Goal: Check status: Check status

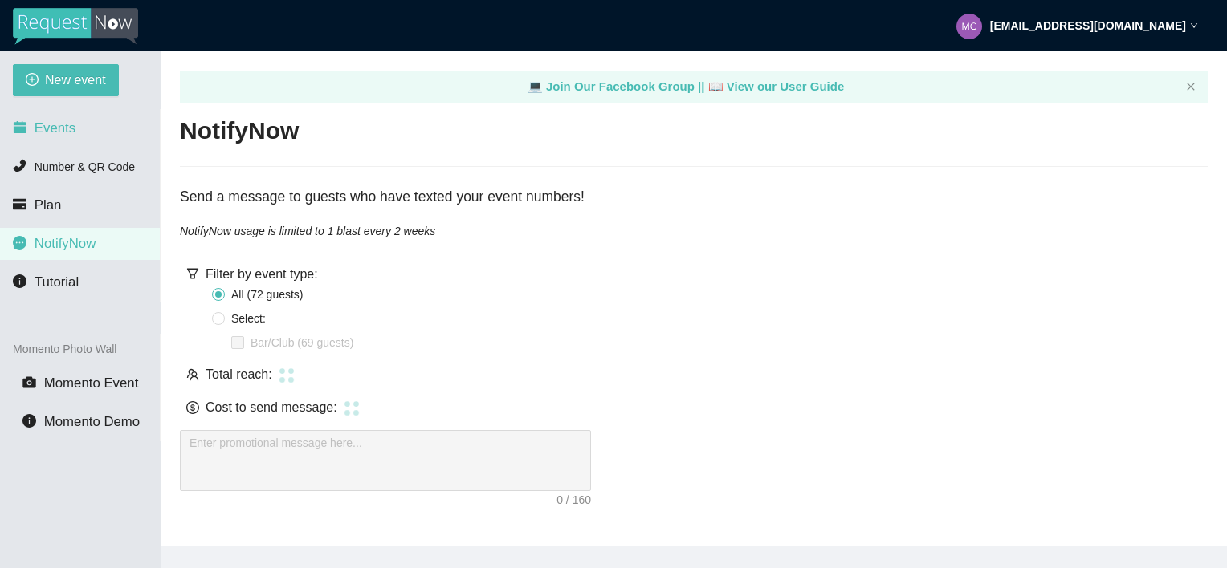
click at [61, 122] on span "Events" at bounding box center [55, 127] width 41 height 15
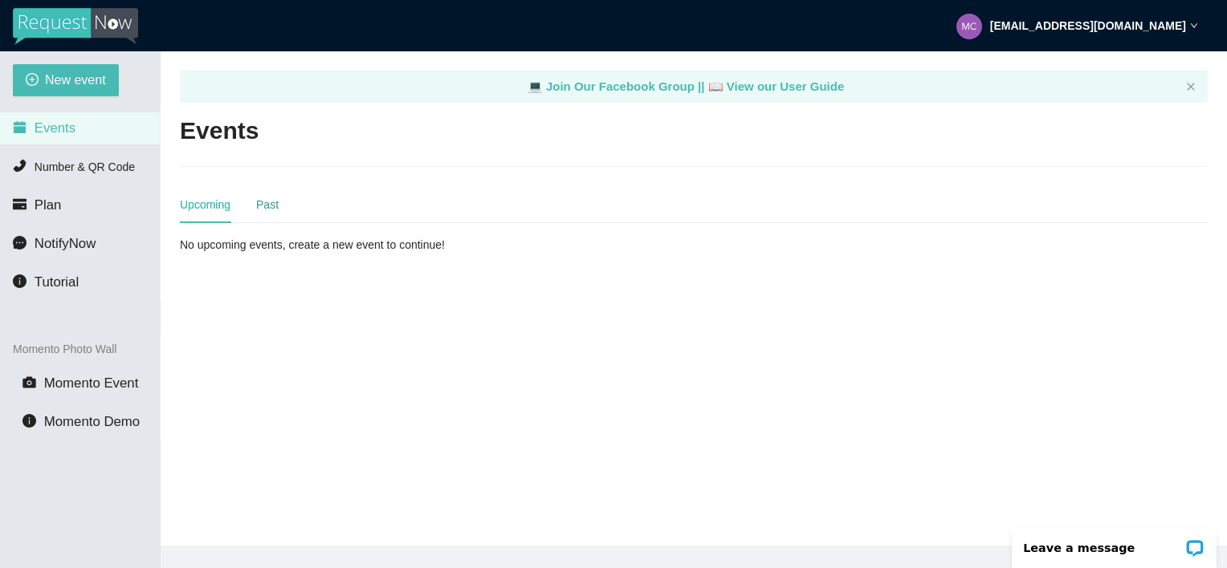
click at [267, 205] on div "Past" at bounding box center [267, 205] width 22 height 18
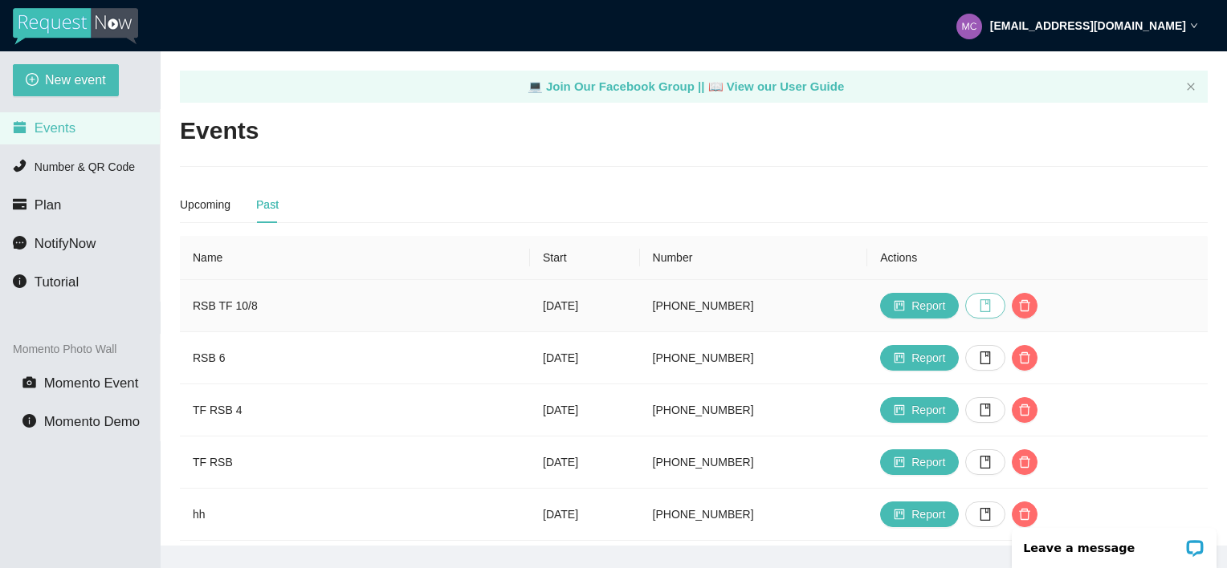
click at [991, 304] on icon "book" at bounding box center [985, 305] width 10 height 13
